Goal: Transaction & Acquisition: Purchase product/service

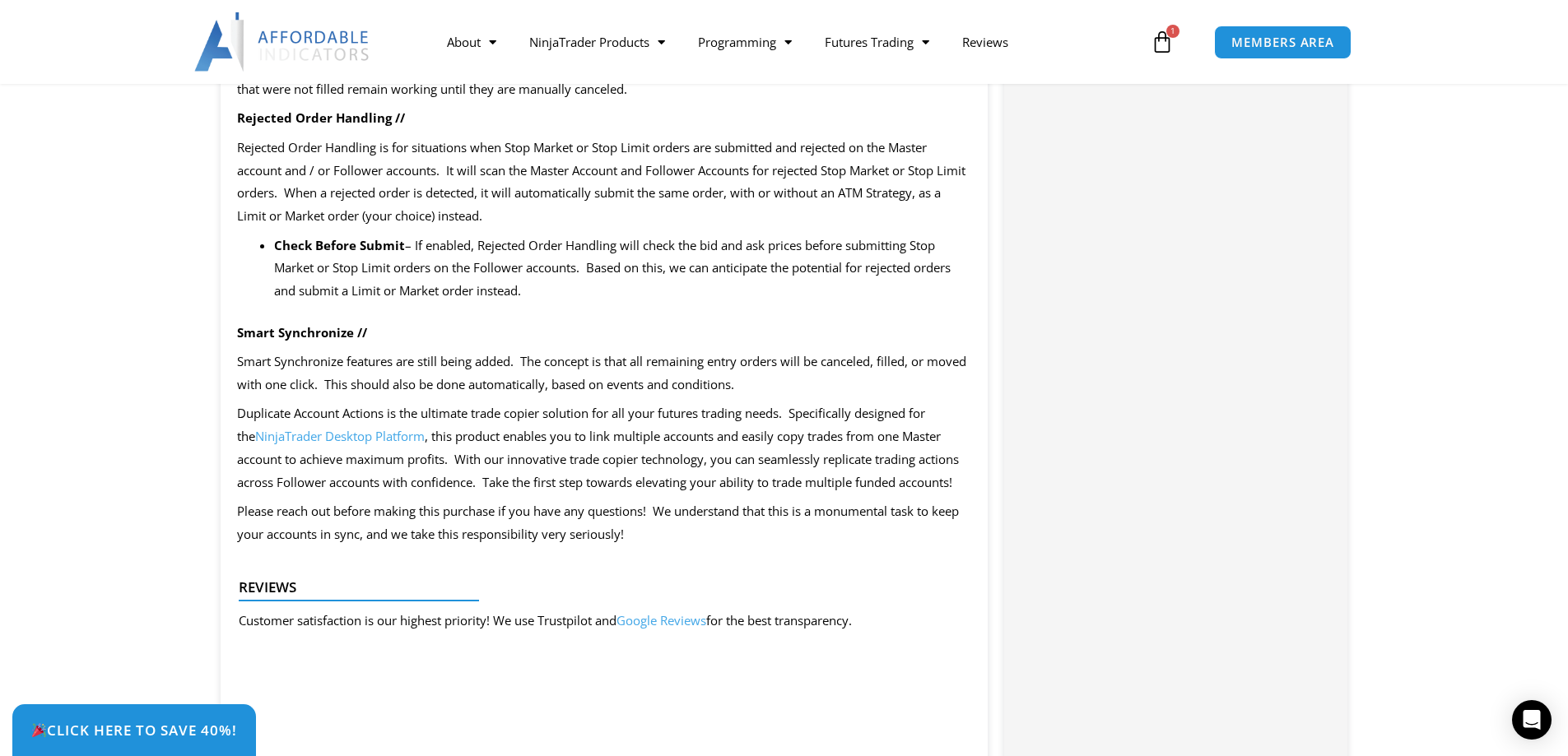
scroll to position [2715, 0]
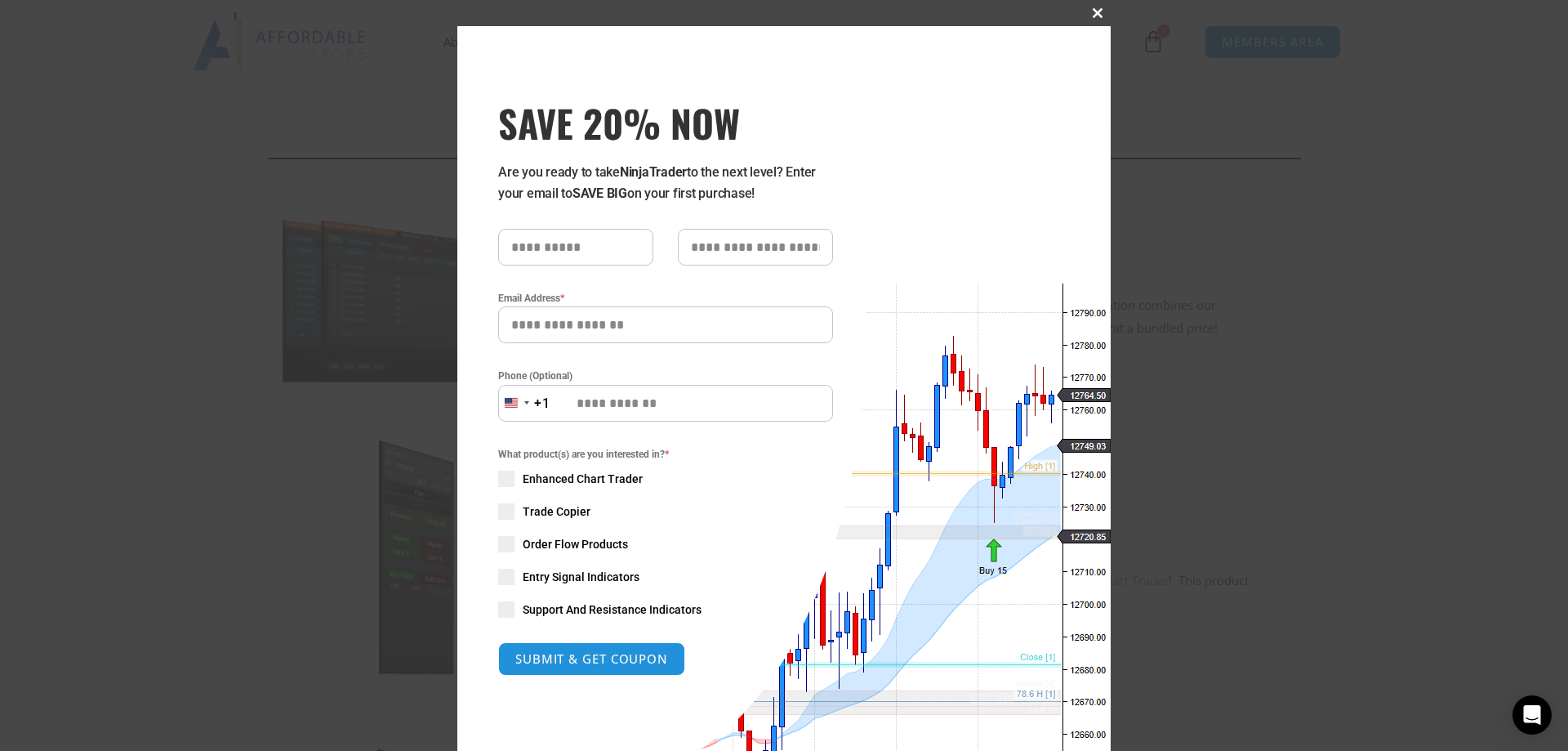
click at [1096, 11] on span at bounding box center [1097, 13] width 27 height 10
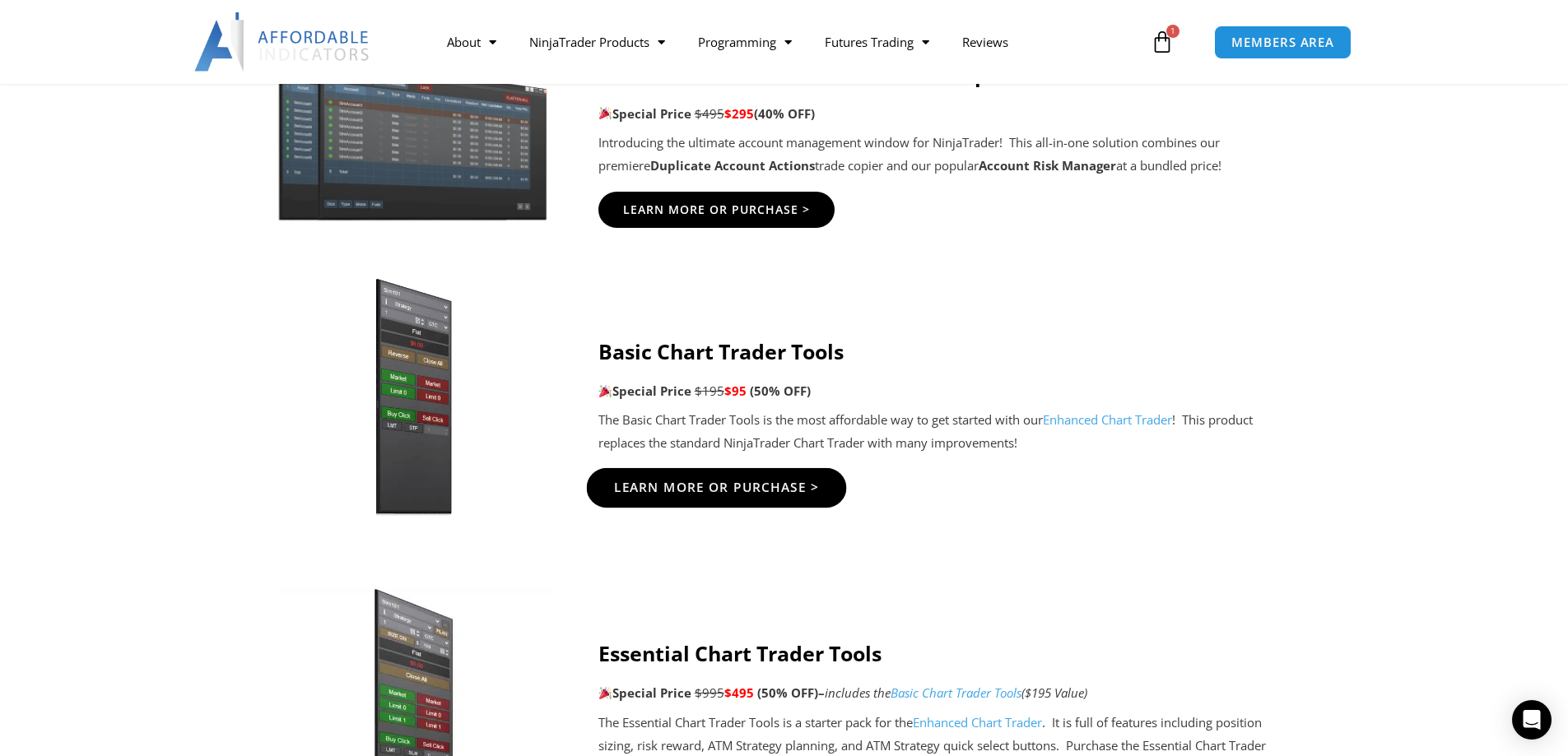
click at [763, 486] on span "Learn More Or Purchase >" at bounding box center [715, 487] width 205 height 12
